Goal: Task Accomplishment & Management: Manage account settings

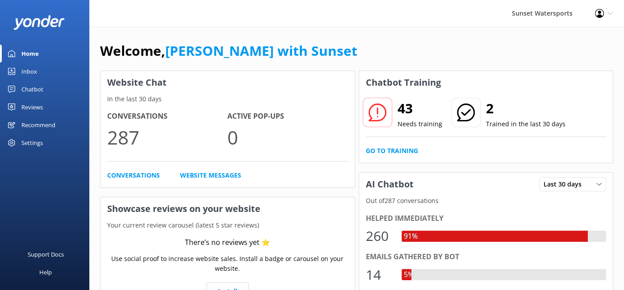
click at [600, 15] on use at bounding box center [599, 13] width 9 height 9
click at [574, 61] on link "Logout" at bounding box center [579, 61] width 89 height 22
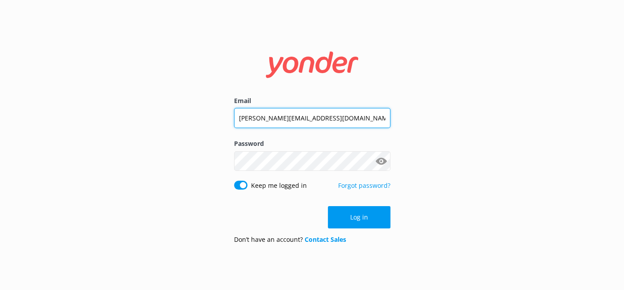
click at [280, 117] on input "[PERSON_NAME][EMAIL_ADDRESS][DOMAIN_NAME]" at bounding box center [312, 118] width 156 height 20
type input "[EMAIL_ADDRESS][DOMAIN_NAME]"
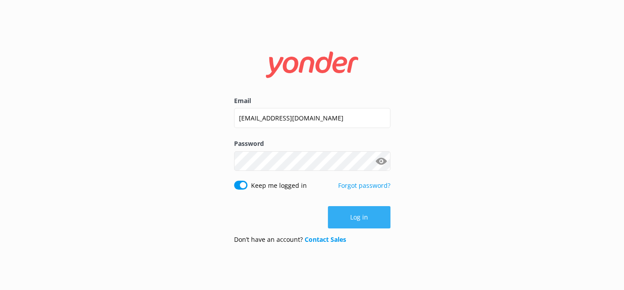
click at [366, 218] on button "Log in" at bounding box center [359, 217] width 62 height 22
